Goal: Information Seeking & Learning: Learn about a topic

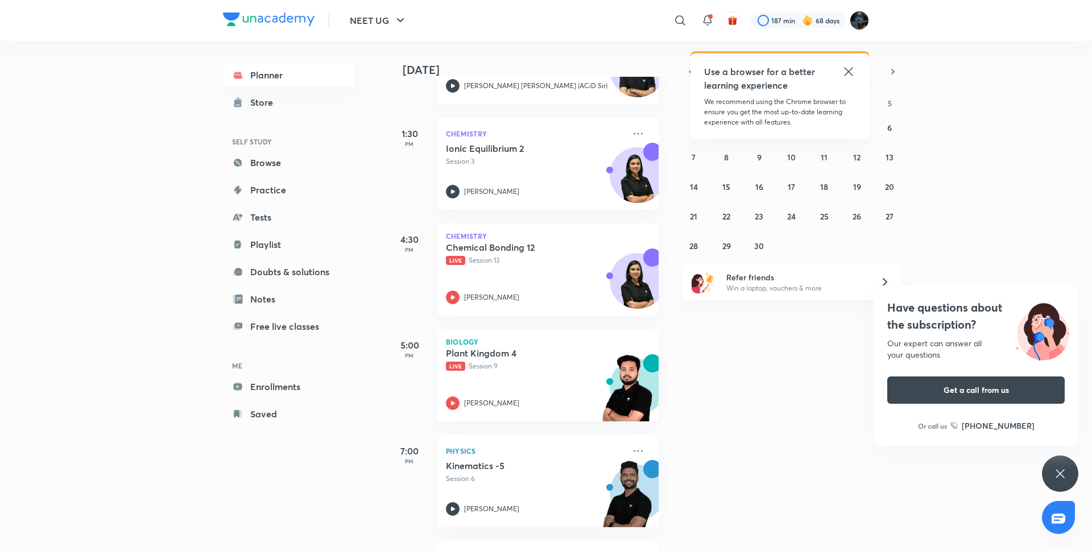
scroll to position [343, 0]
click at [453, 402] on icon at bounding box center [453, 402] width 4 height 4
click at [857, 69] on div "Use a browser for a better learning experience We recommend using the Chrome br…" at bounding box center [780, 95] width 179 height 85
click at [852, 70] on icon at bounding box center [849, 72] width 14 height 14
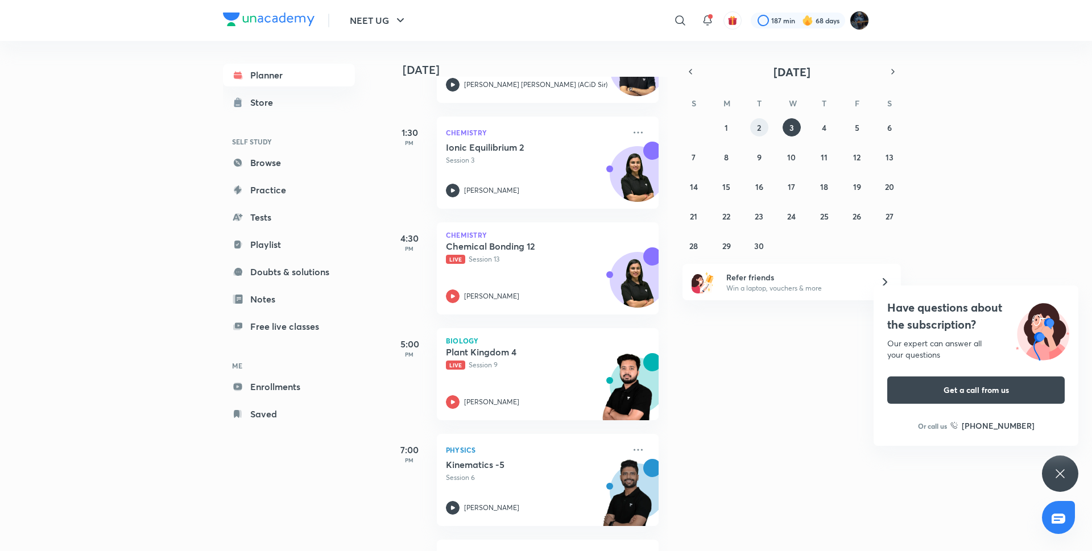
click at [754, 124] on button "2" at bounding box center [759, 127] width 18 height 18
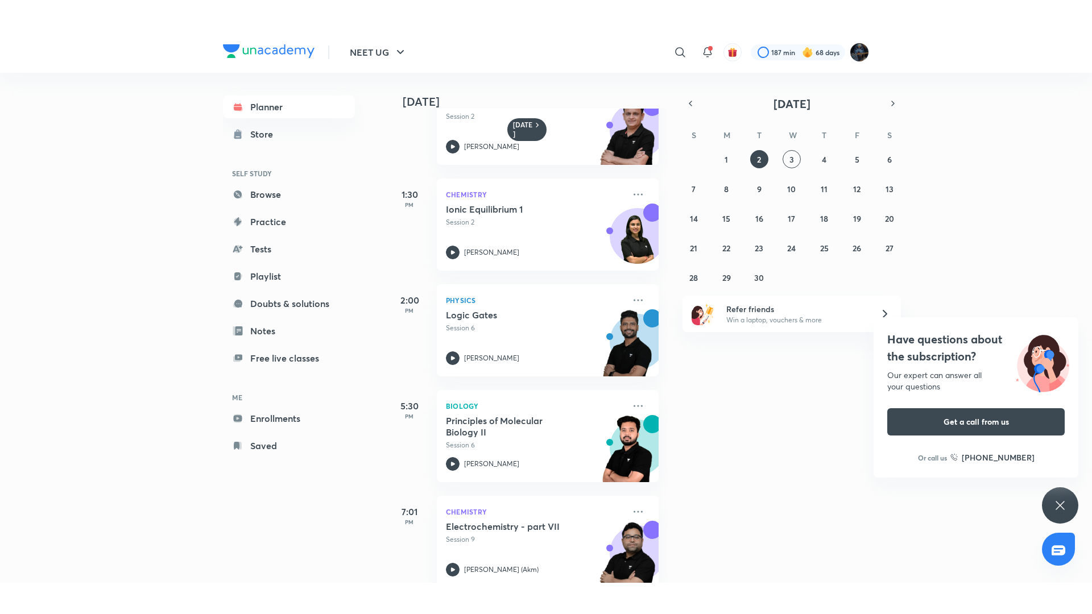
scroll to position [289, 0]
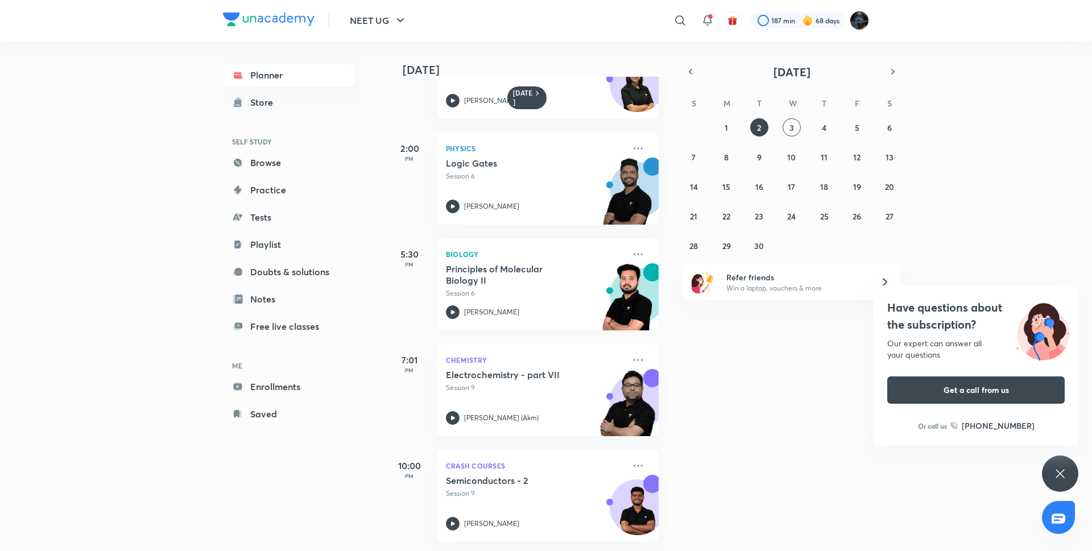
click at [454, 305] on icon at bounding box center [453, 312] width 14 height 14
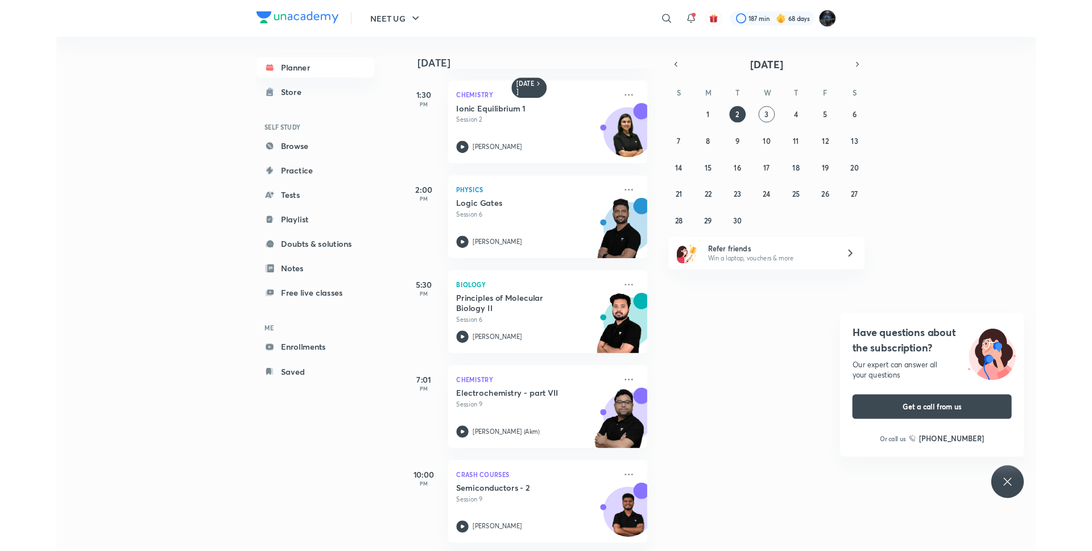
scroll to position [226, 0]
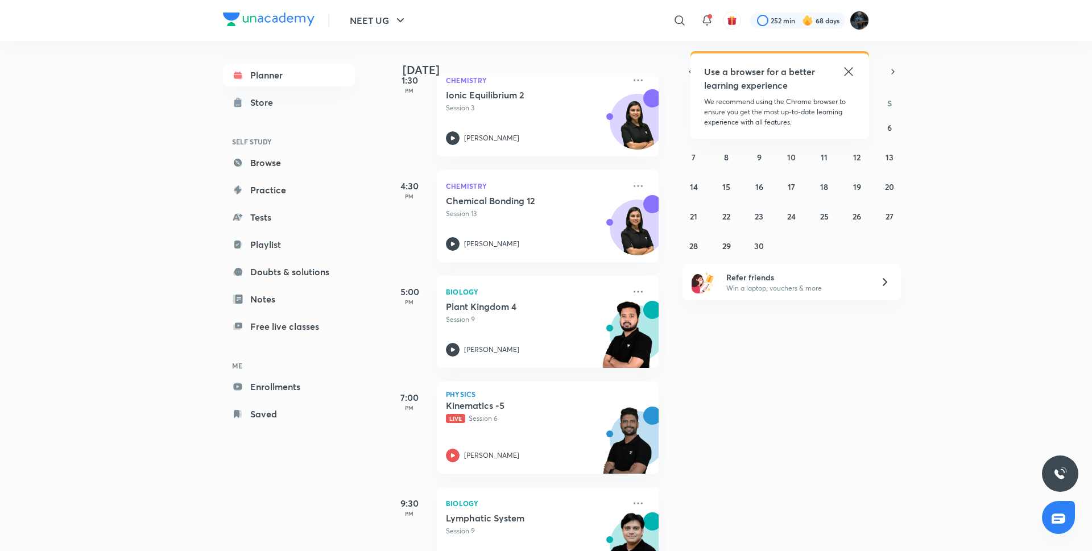
scroll to position [552, 0]
